Goal: Task Accomplishment & Management: Complete application form

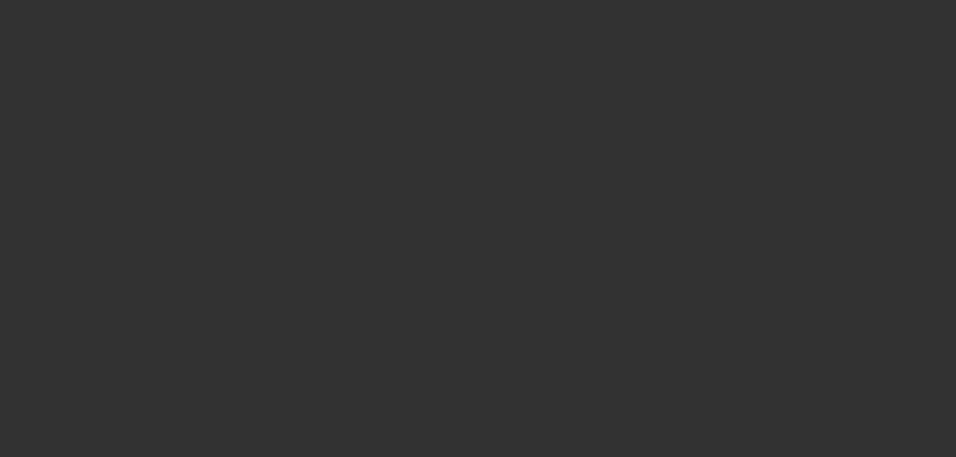
select select "0"
select select "6"
select select "0"
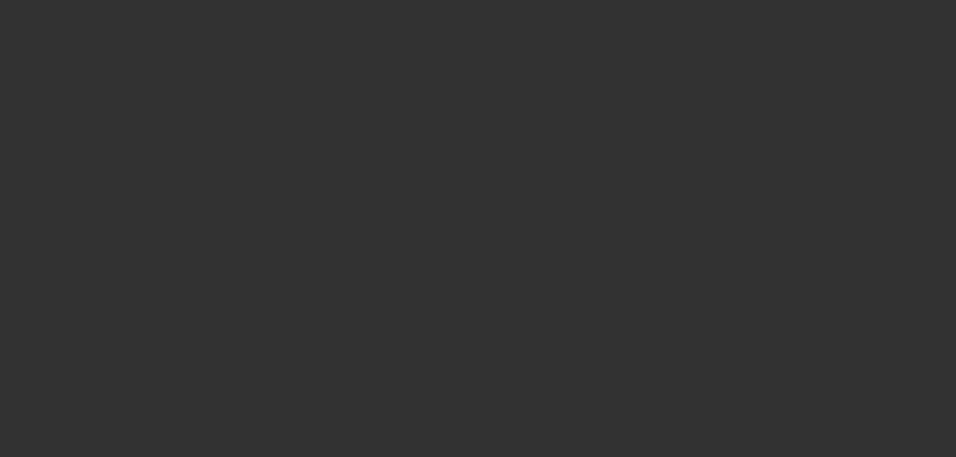
select select "0"
select select "6"
select select "0"
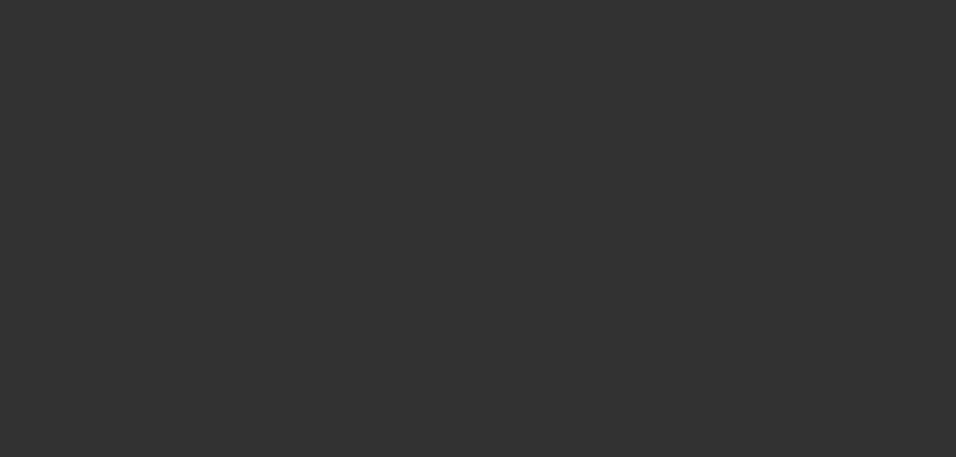
select select "6"
select select "0"
select select "6"
